Goal: Task Accomplishment & Management: Use online tool/utility

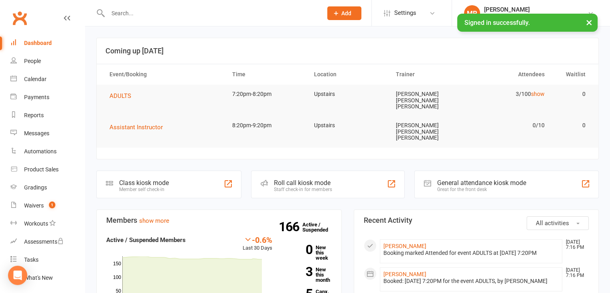
click at [298, 171] on div "Roll call kiosk mode Staff check-in for members" at bounding box center [328, 185] width 154 height 28
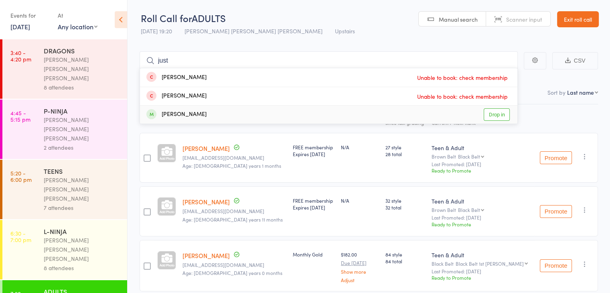
type input "just"
click at [297, 114] on div "[PERSON_NAME] Drop in" at bounding box center [329, 115] width 378 height 18
